Goal: Task Accomplishment & Management: Complete application form

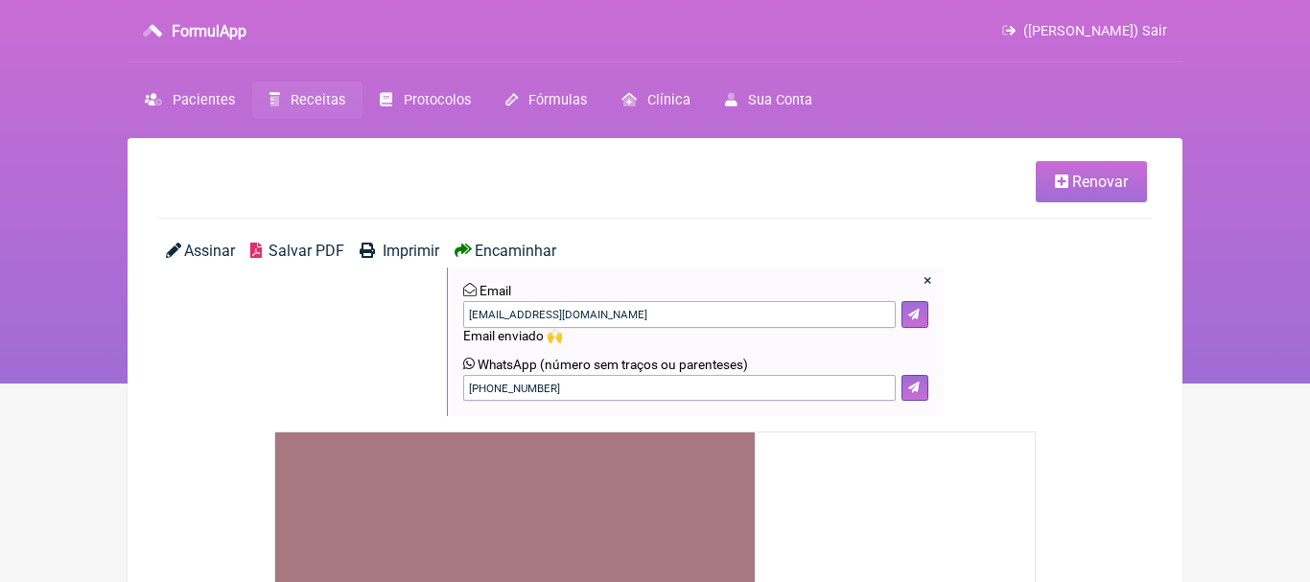
click at [315, 104] on span "Receitas" at bounding box center [317, 100] width 55 height 16
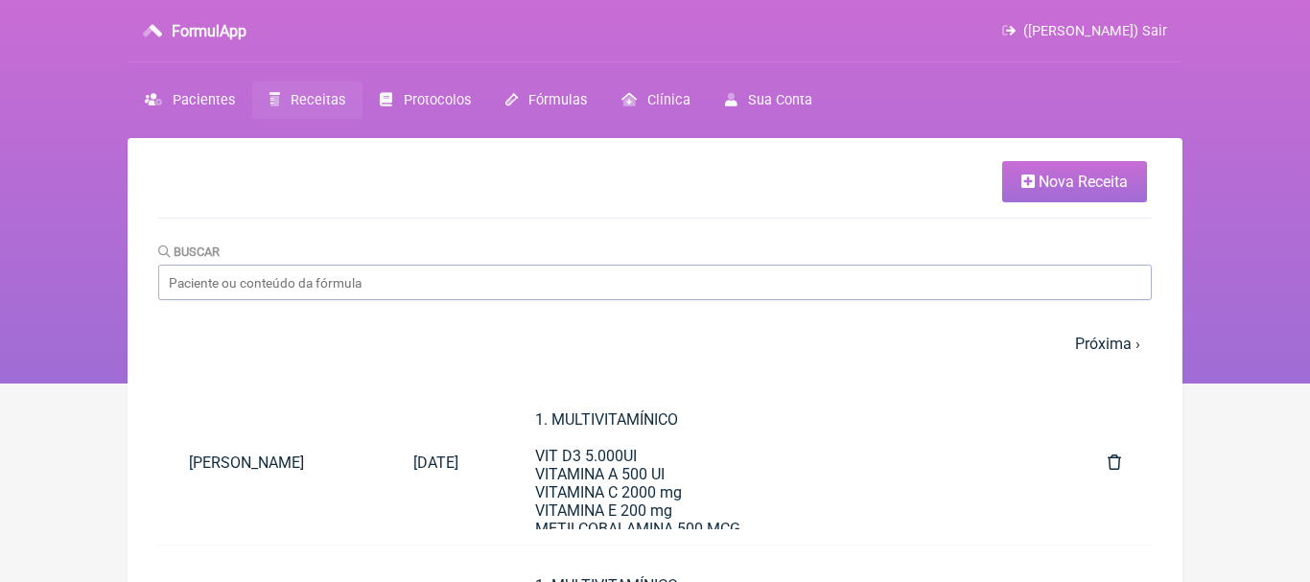
click at [1075, 184] on span "Nova Receita" at bounding box center [1082, 182] width 89 height 18
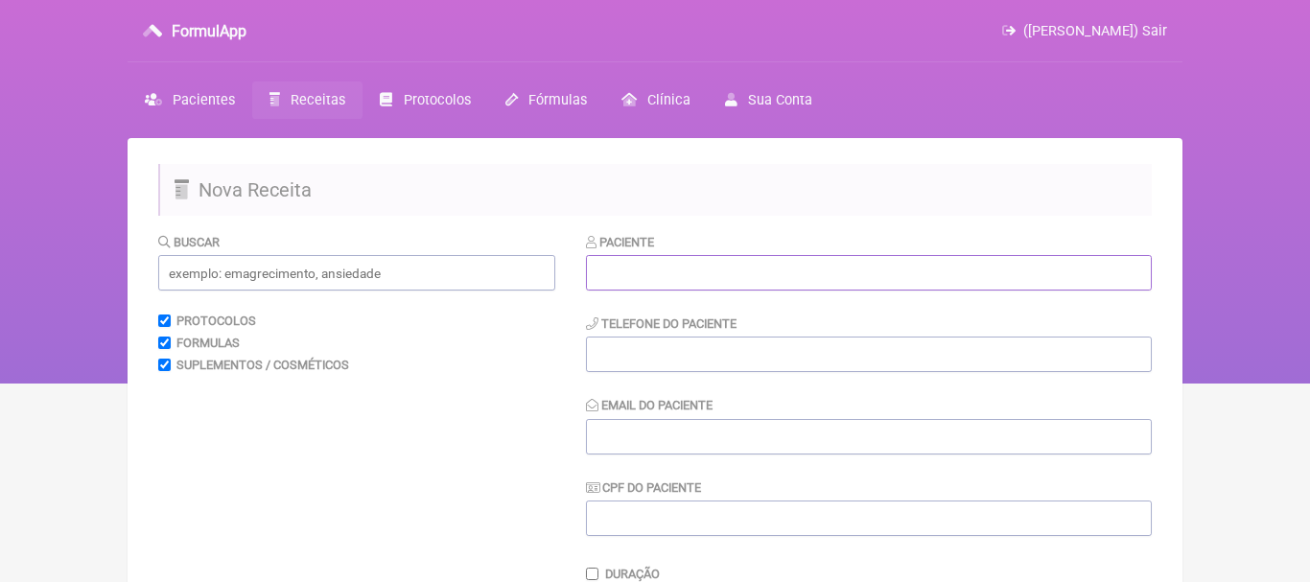
click at [647, 277] on input "text" at bounding box center [869, 272] width 566 height 35
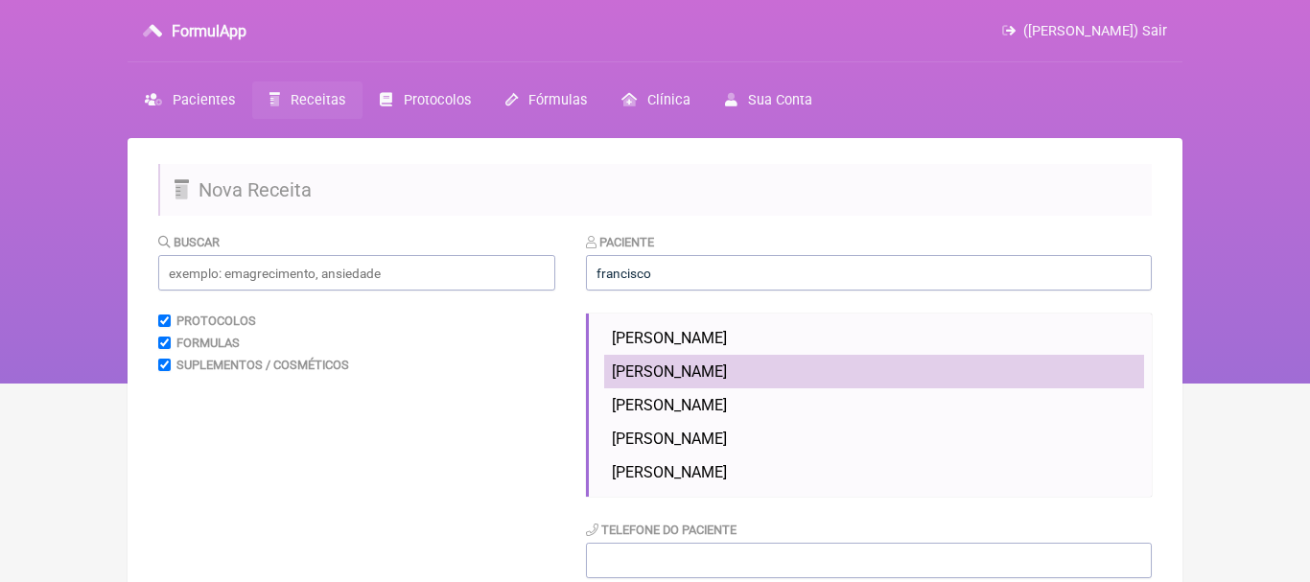
click at [699, 369] on span "Francisco Edinei Rodrigues da Silva" at bounding box center [669, 371] width 115 height 18
type input "Francisco Edinei Rodrigues da Silva"
type input "(21) 99156-9112"
type input "ianmiller150@gmail.com"
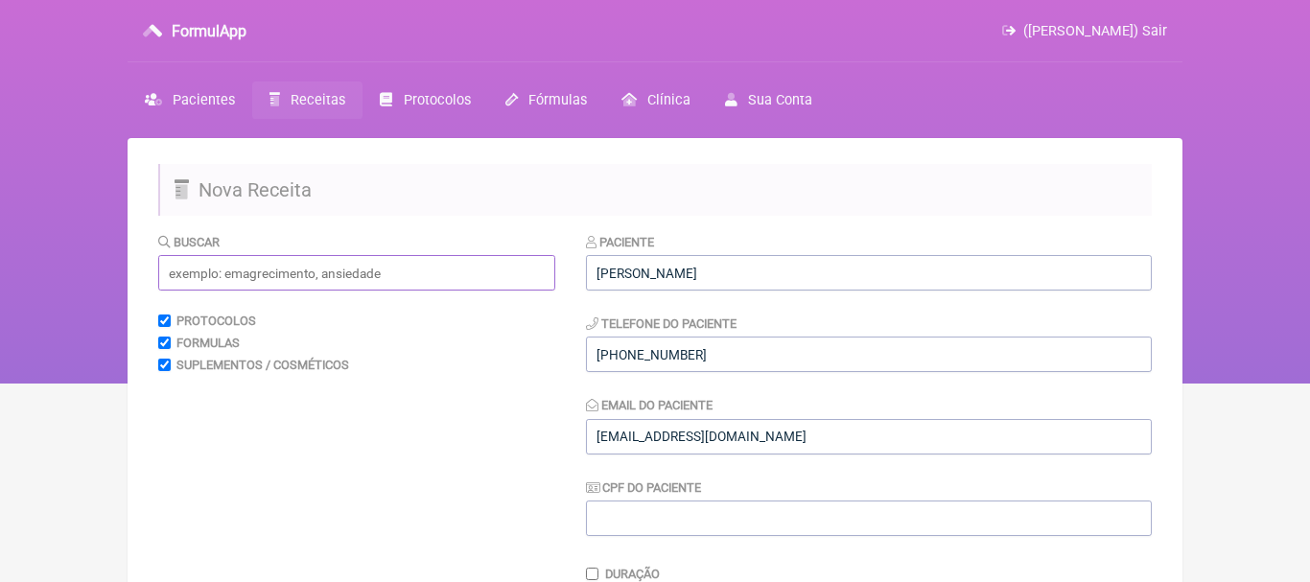
click at [463, 275] on input "text" at bounding box center [356, 272] width 397 height 35
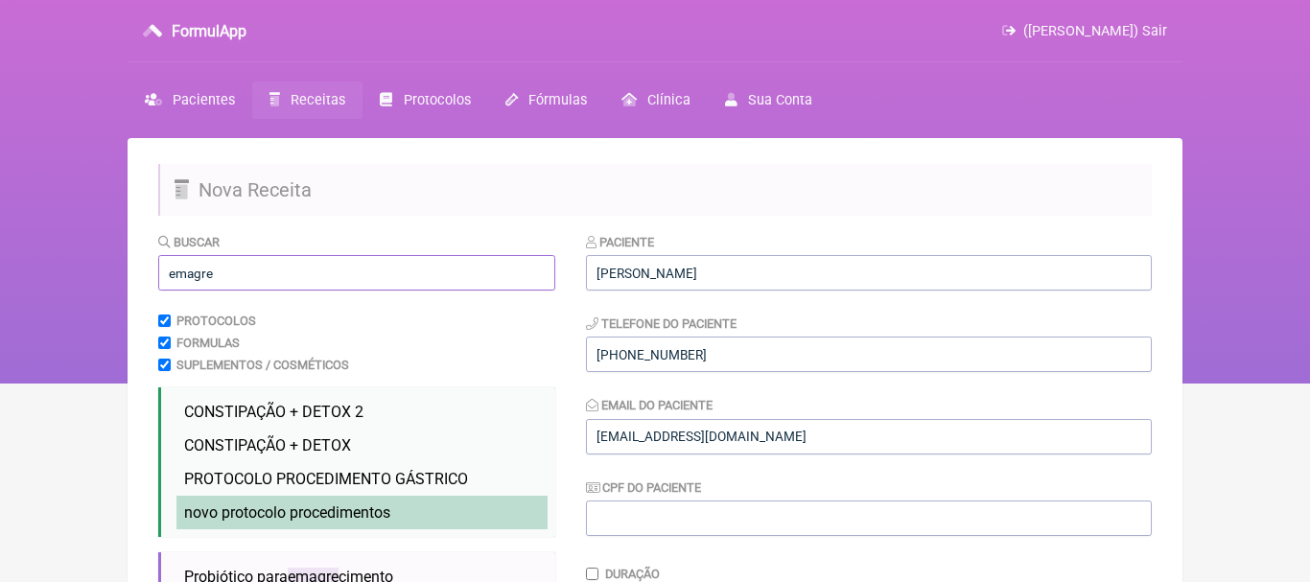
type input "emagre"
click at [362, 509] on span "novo protocolo procedimentos" at bounding box center [287, 512] width 206 height 18
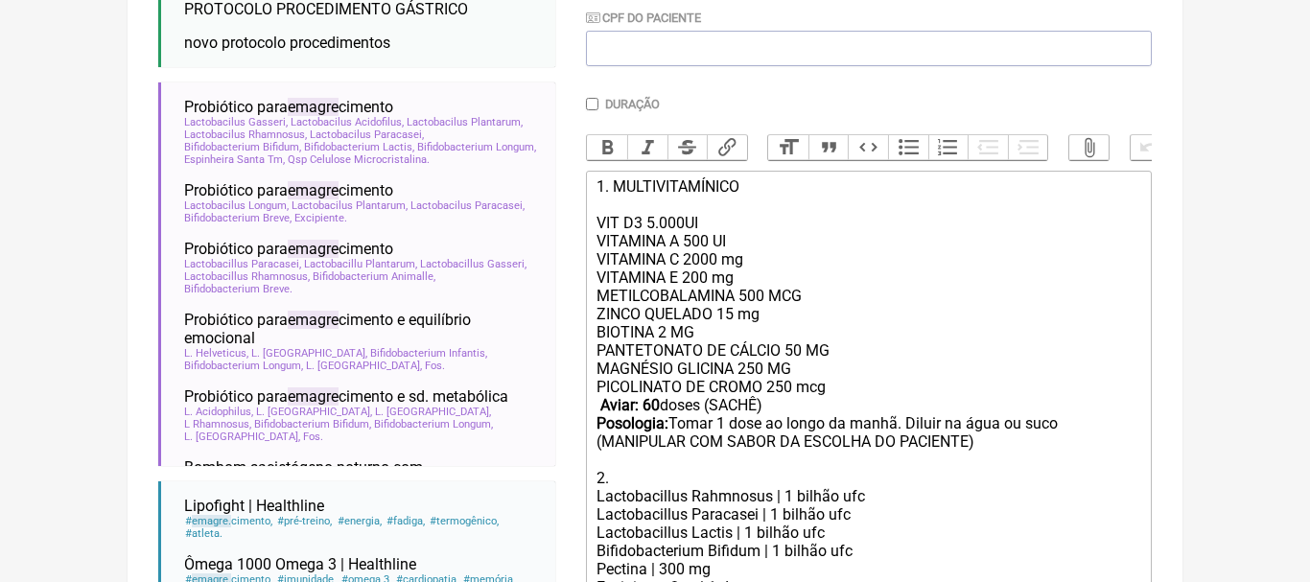
scroll to position [536, 0]
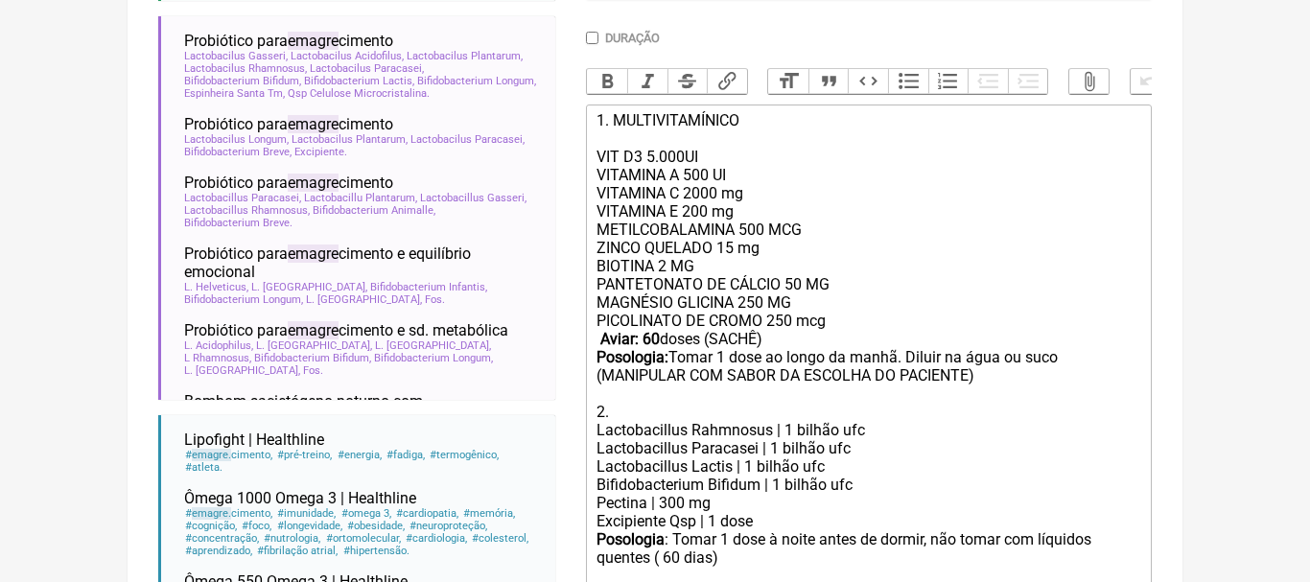
drag, startPoint x: 595, startPoint y: 117, endPoint x: 1045, endPoint y: 384, distance: 523.2
click at [1045, 384] on trix-editor "1. MULTIVITAMÍNICO VIT D3 5.000UI VITAMINA A 500 UI VITAMINA C 2000 mg VITAMINA…" at bounding box center [869, 358] width 566 height 508
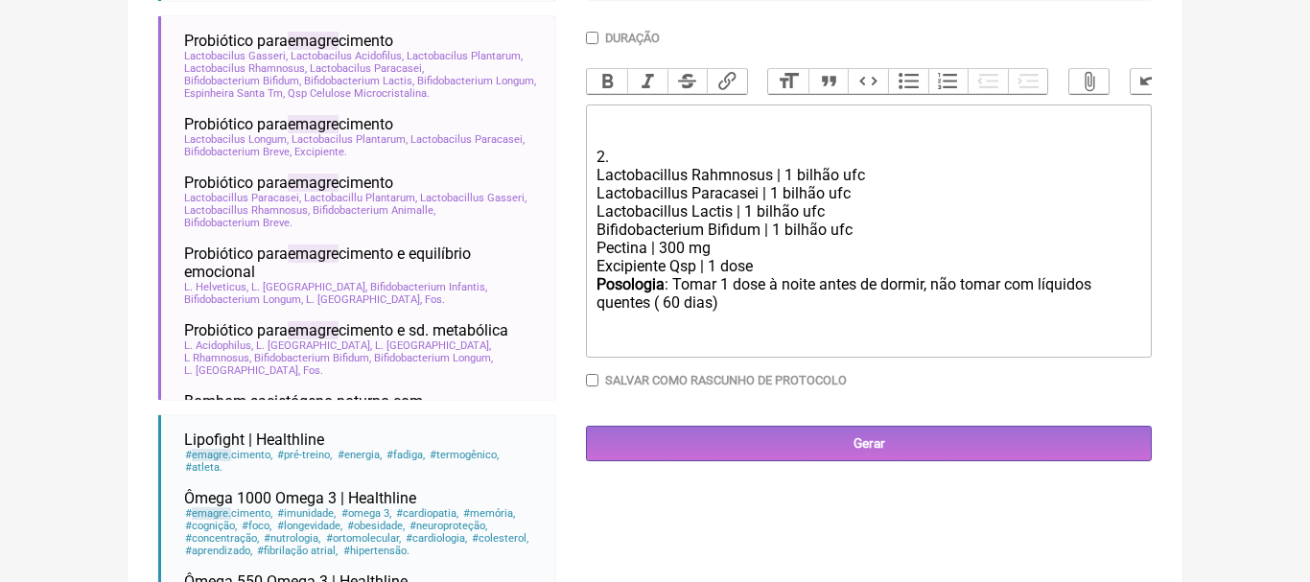
click at [603, 155] on div "2." at bounding box center [868, 138] width 545 height 55
click at [613, 153] on div "2." at bounding box center [868, 138] width 545 height 55
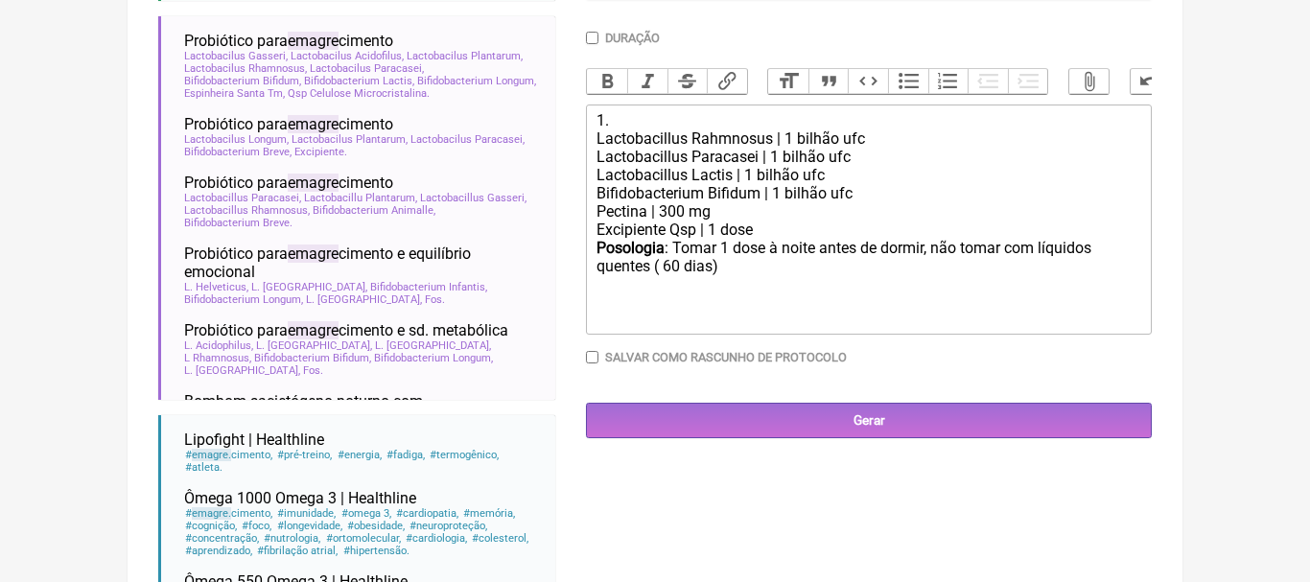
click at [670, 269] on div "Posologia : Tomar 1 dose à noite antes de dormir, não tomar com líquidos quente…" at bounding box center [868, 276] width 545 height 75
type trix-editor "<div>1.</div><div>Lactobacillus Rahmnosus | 1 bilhão ufc</div><div>Lactobacillu…"
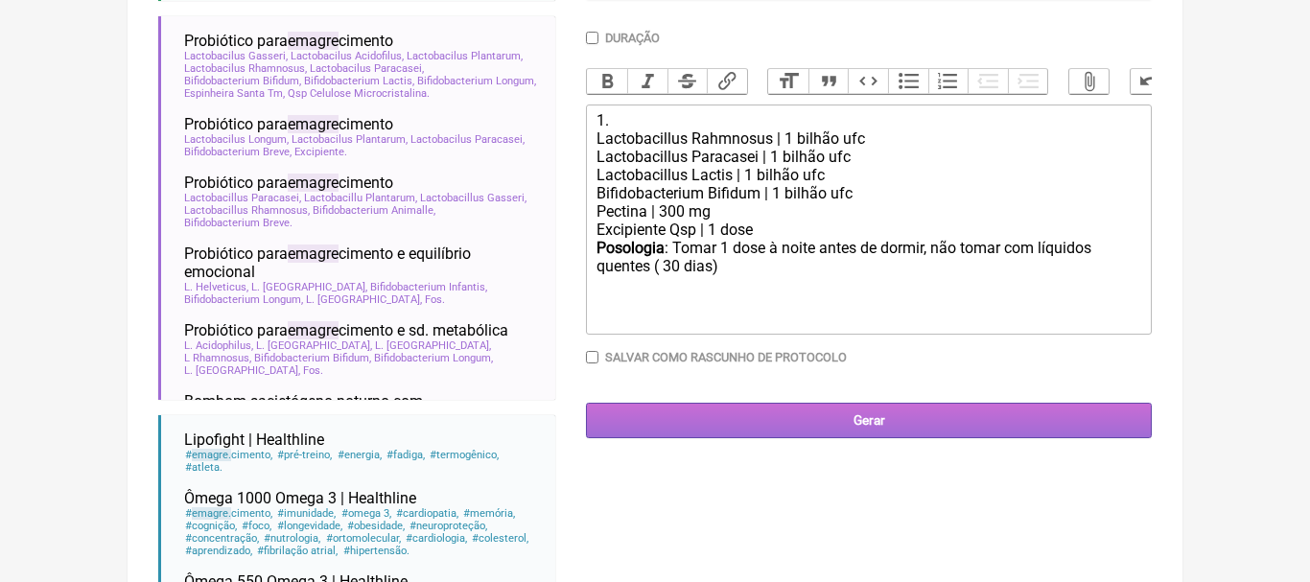
click at [875, 420] on input "Gerar" at bounding box center [869, 420] width 566 height 35
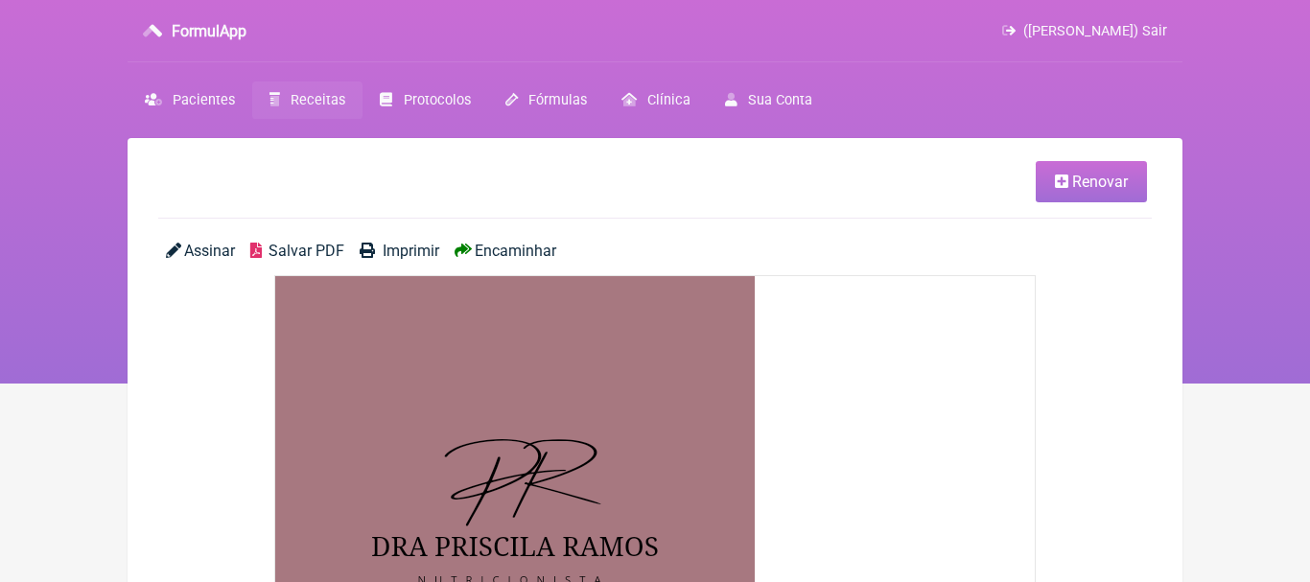
click at [499, 254] on span "Encaminhar" at bounding box center [515, 251] width 81 height 18
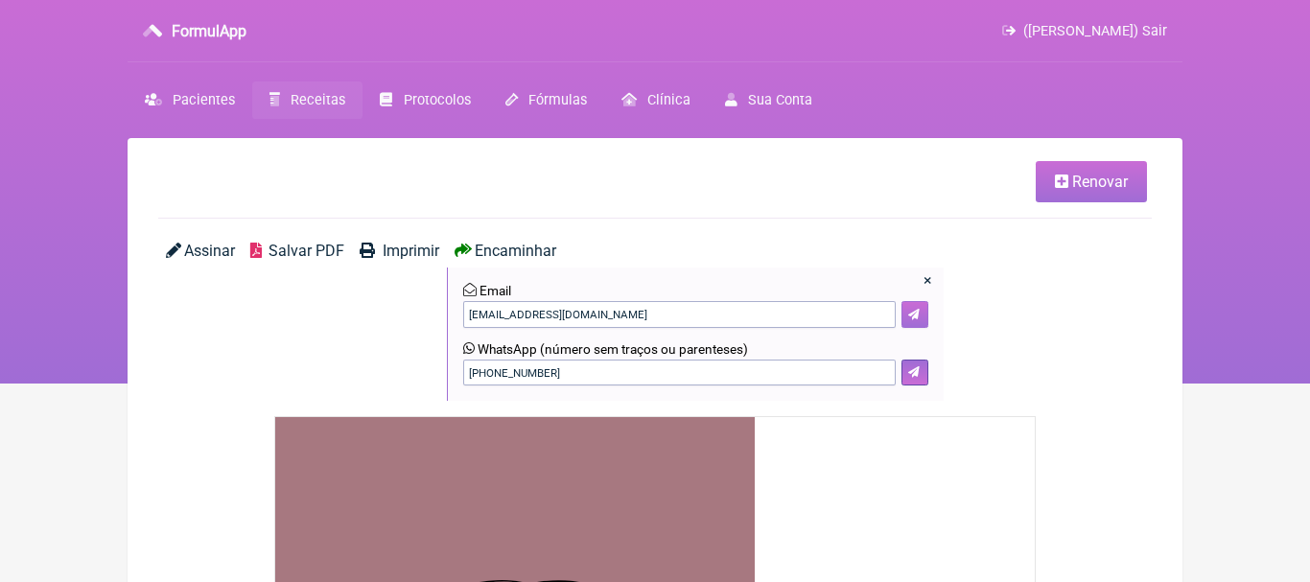
click at [920, 309] on button at bounding box center [914, 314] width 27 height 27
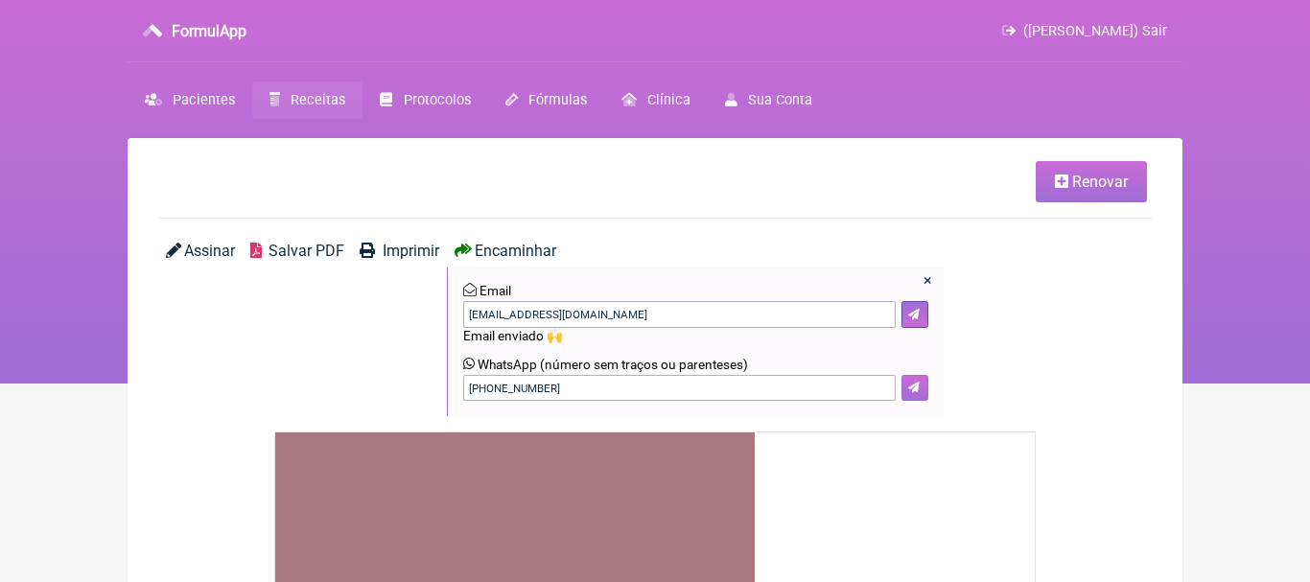
click at [914, 390] on icon at bounding box center [914, 388] width 12 height 12
click at [316, 96] on span "Receitas" at bounding box center [317, 100] width 55 height 16
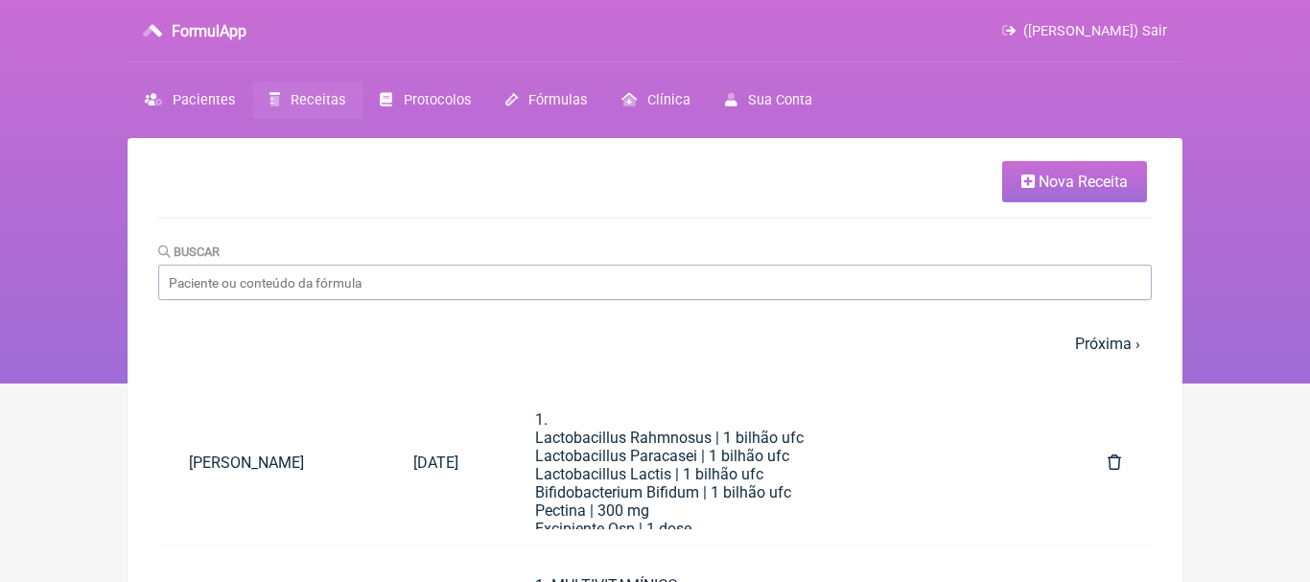
click at [1062, 175] on span "Nova Receita" at bounding box center [1082, 182] width 89 height 18
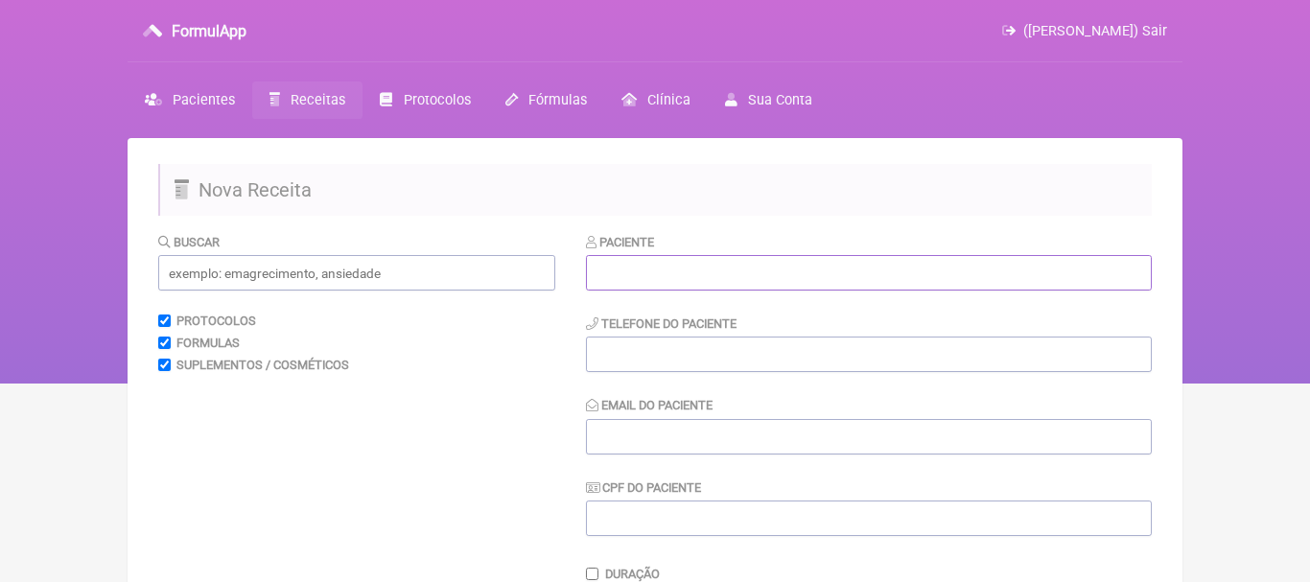
click at [741, 275] on input "text" at bounding box center [869, 272] width 566 height 35
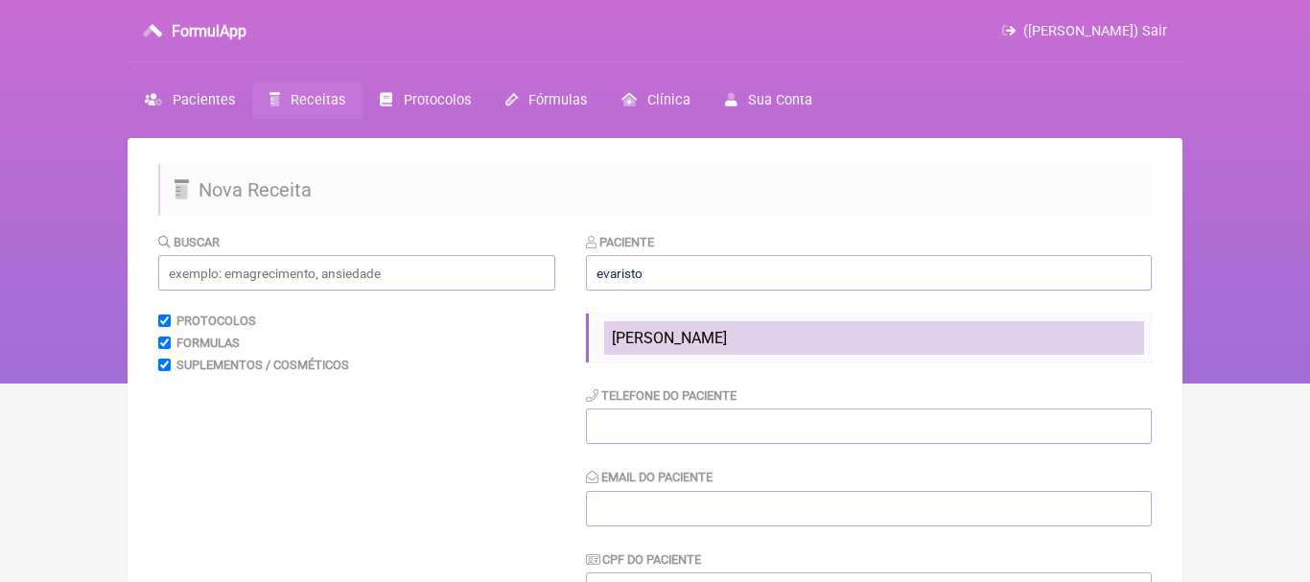
click at [727, 335] on span "Evaristo Soares Dias" at bounding box center [669, 338] width 115 height 18
type input "Evaristo Soares Dias"
type input "(21) 97006-9789"
type input "evaristosoaresdias@gmail.com"
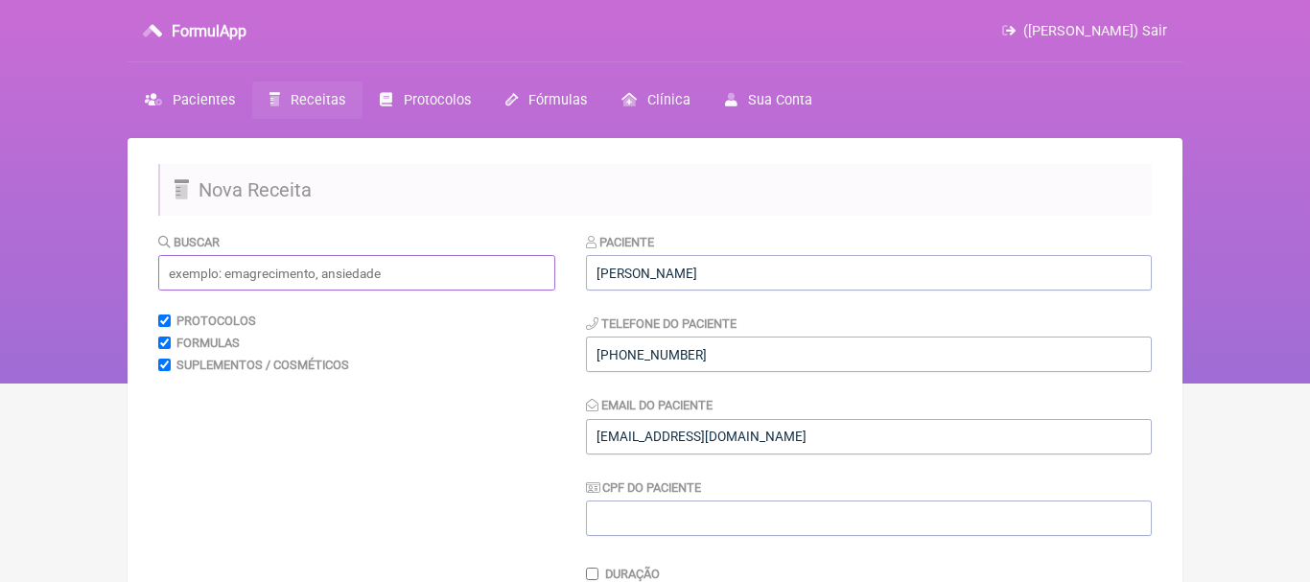
click at [462, 276] on input "text" at bounding box center [356, 272] width 397 height 35
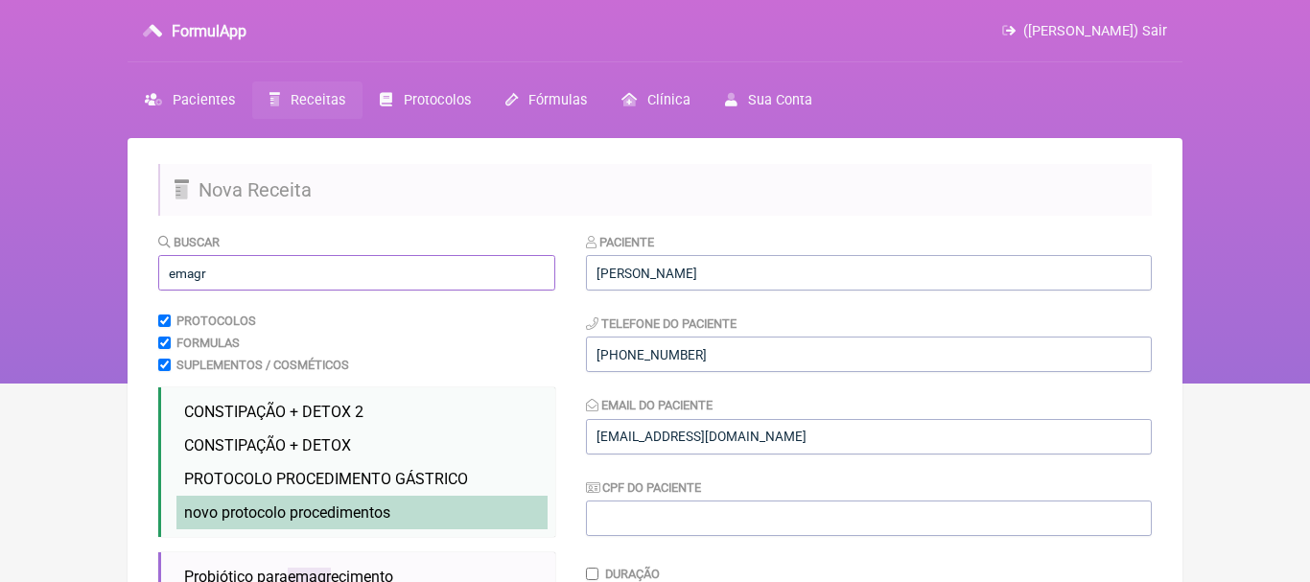
type input "emagr"
click at [316, 503] on li "novo protocolo procedimentos emagr ecimento novo" at bounding box center [361, 513] width 371 height 34
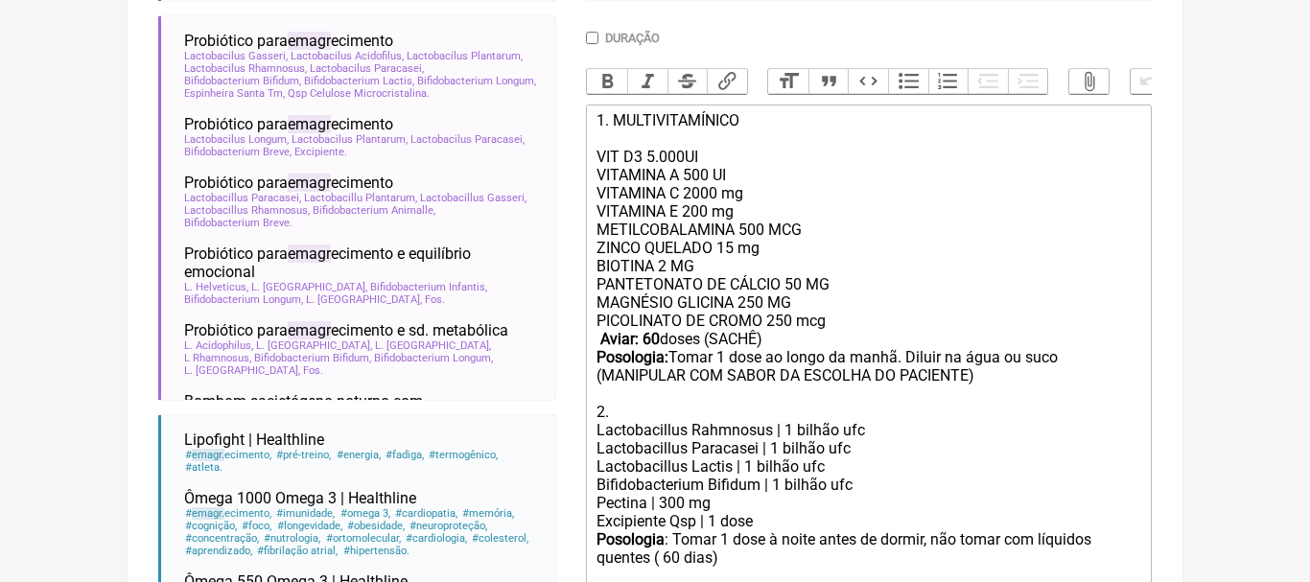
scroll to position [546, 0]
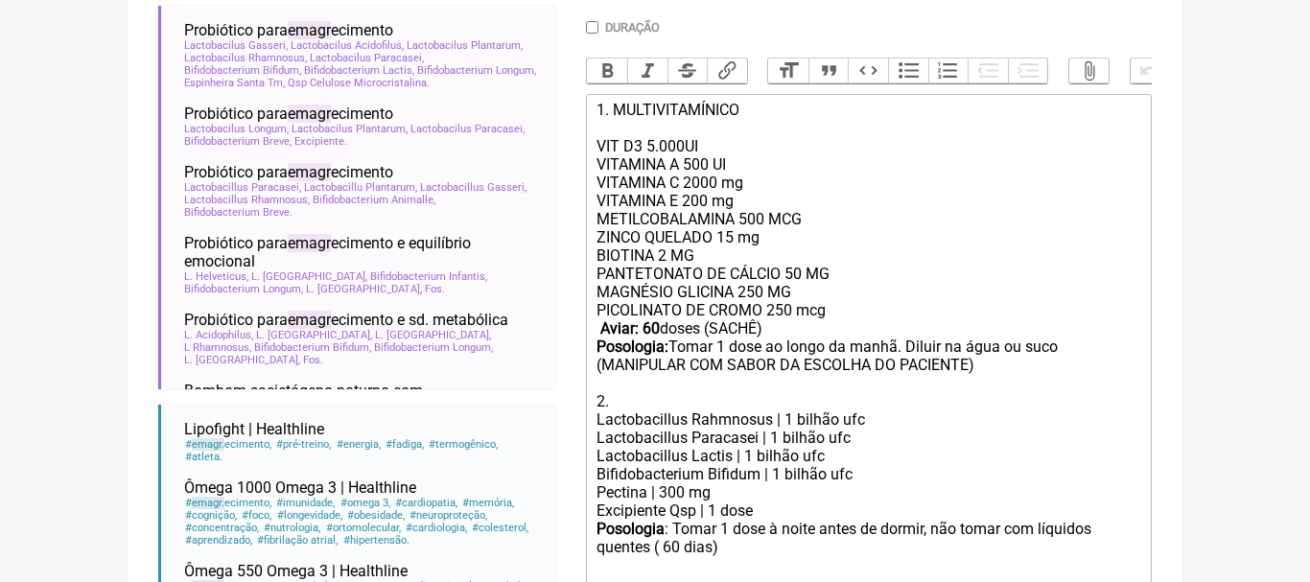
click at [652, 327] on strong "Aviar: 60" at bounding box center [629, 328] width 59 height 18
click at [905, 349] on div "PANTETONATO DE CÁLCIO 50 MG MAGNÉSIO GLICINA 250 MG PICOLINATO DE CROMO 250 mcg…" at bounding box center [868, 338] width 545 height 146
click at [940, 351] on div "PANTETONATO DE CÁLCIO 50 MG MAGNÉSIO GLICINA 250 MG PICOLINATO DE CROMO 250 mcg…" at bounding box center [868, 338] width 545 height 146
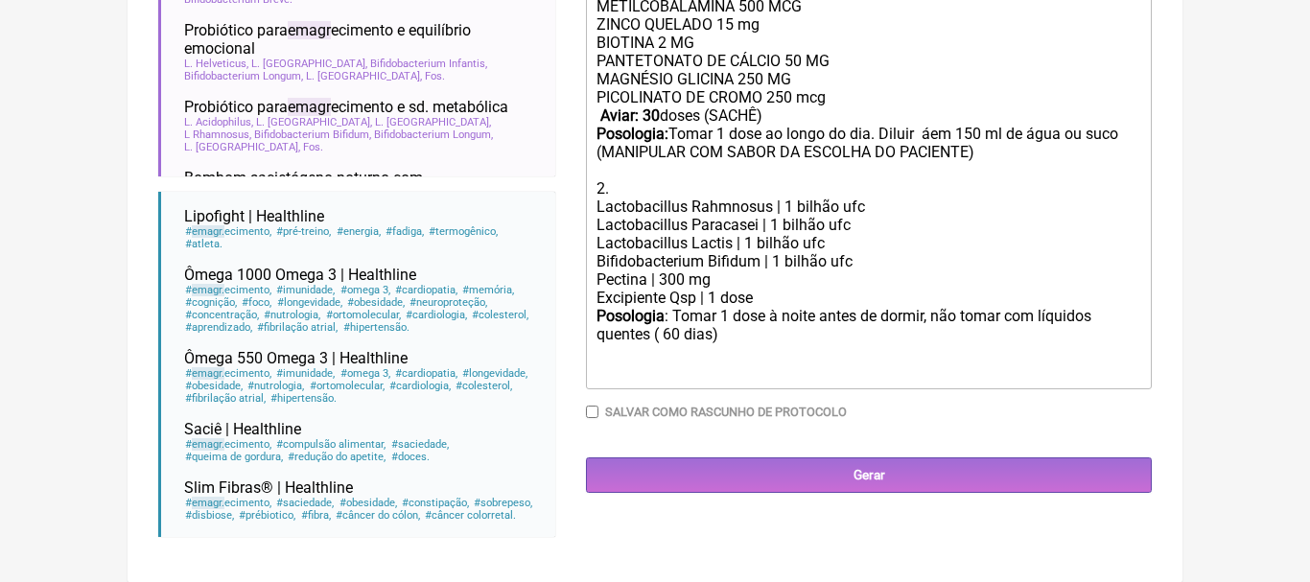
click at [674, 338] on div "Posologia : Tomar 1 dose à noite antes de dormir, não tomar com líquidos quente…" at bounding box center [868, 344] width 545 height 75
type trix-editor "<div>1. MULTIVITAMÍNICO<br><br>VIT D3 5.000UI<br>VITAMINA A 500 UI<br>&nbsp;VIT…"
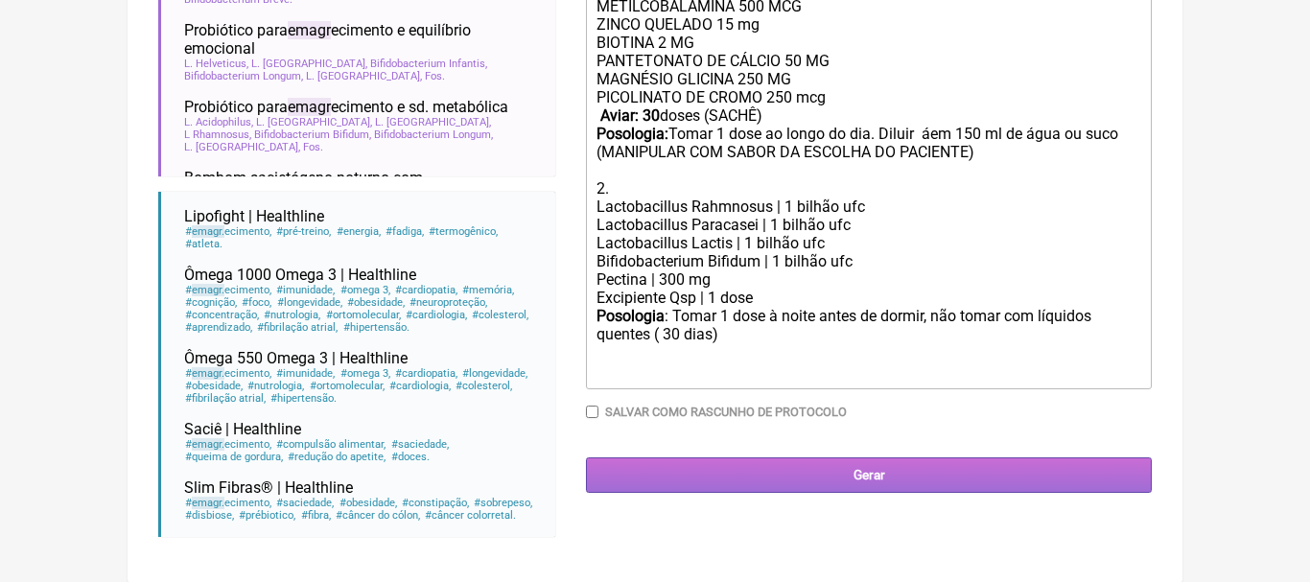
click at [852, 473] on input "Gerar" at bounding box center [869, 474] width 566 height 35
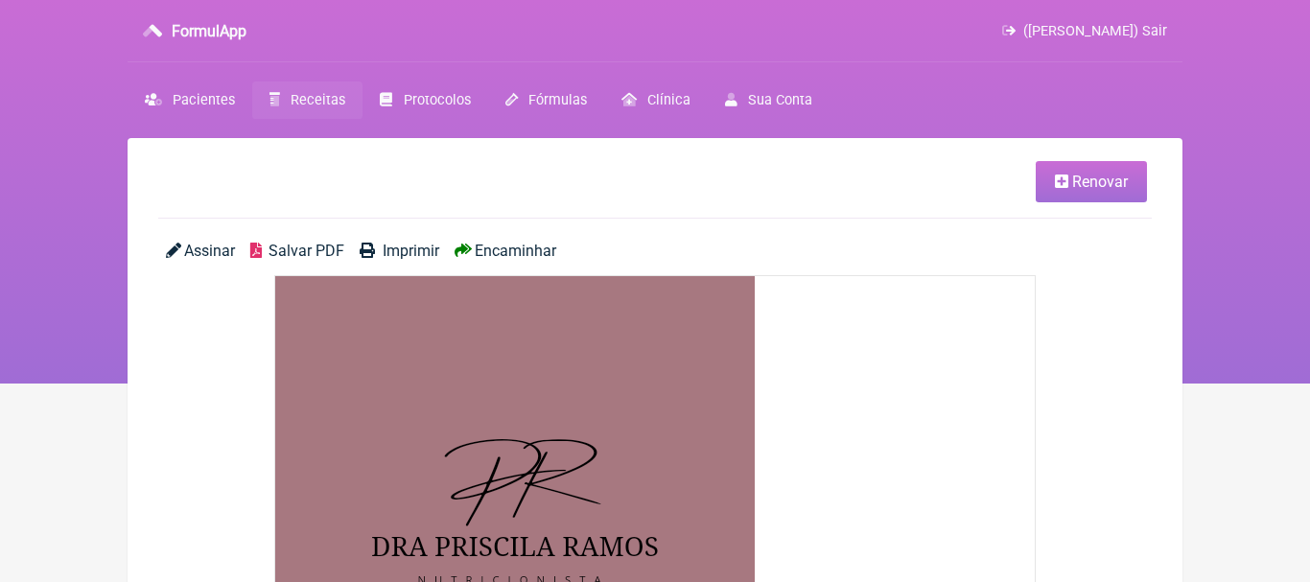
click at [528, 251] on span "Encaminhar" at bounding box center [515, 251] width 81 height 18
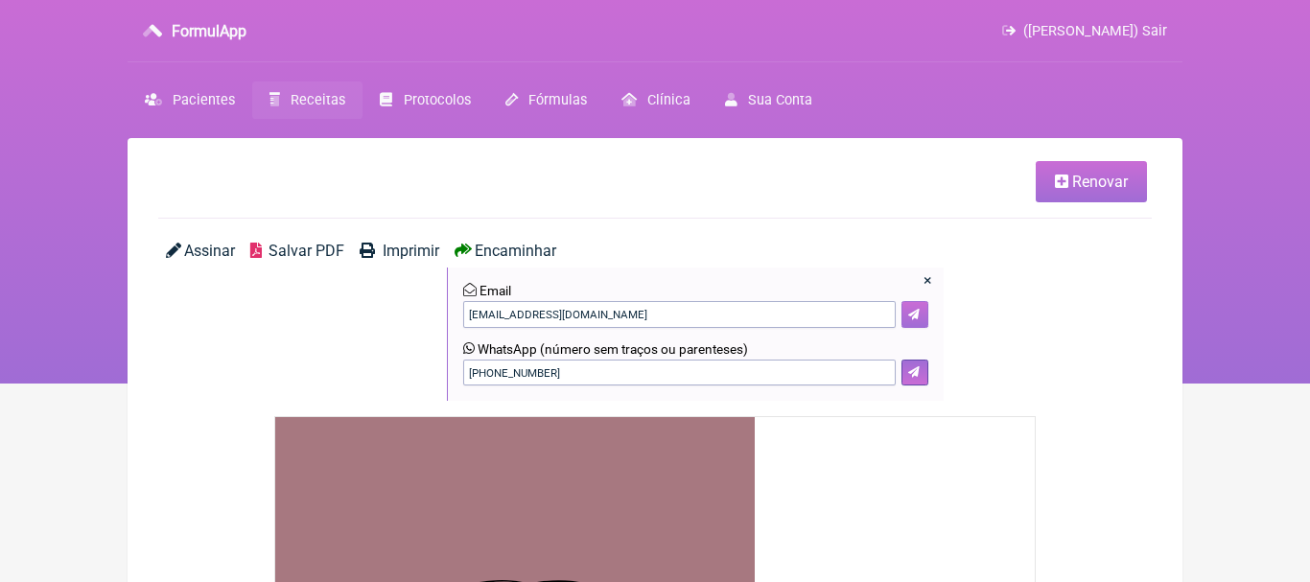
click at [905, 320] on button at bounding box center [914, 314] width 27 height 27
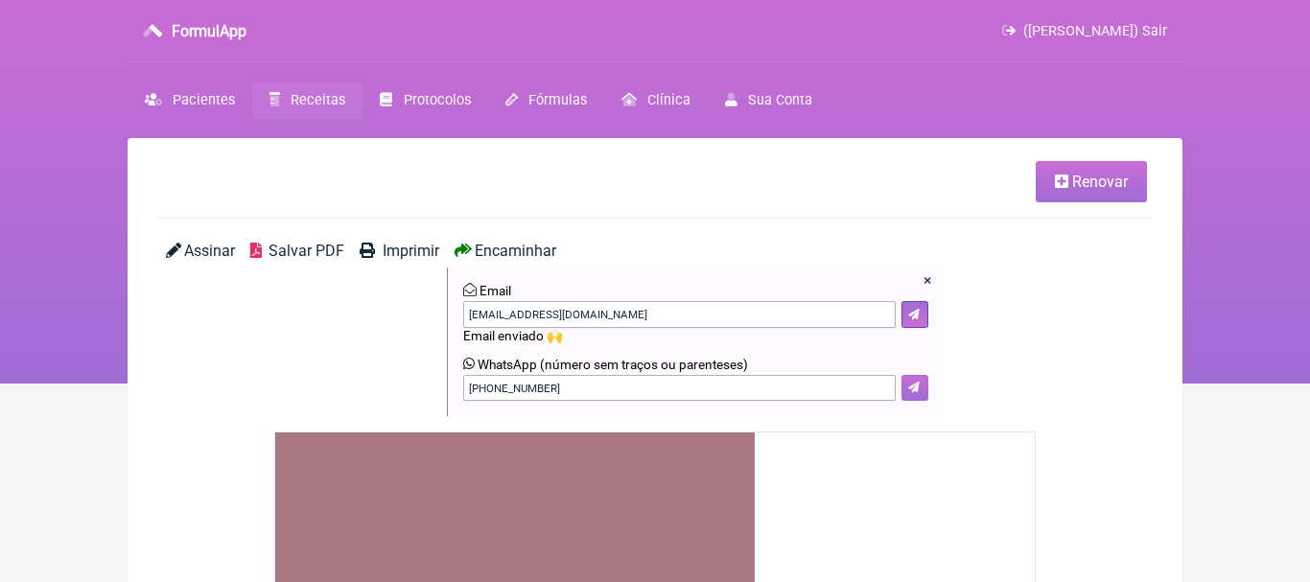
click at [916, 390] on icon at bounding box center [914, 388] width 12 height 12
